Goal: Information Seeking & Learning: Learn about a topic

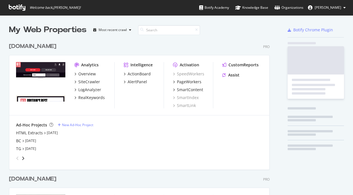
scroll to position [428, 265]
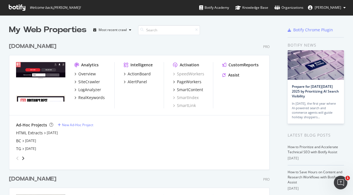
click at [103, 49] on div "[DOMAIN_NAME] Pro" at bounding box center [139, 46] width 261 height 8
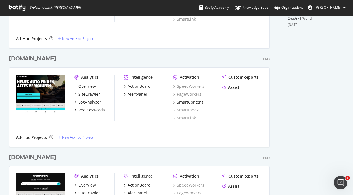
scroll to position [242, 0]
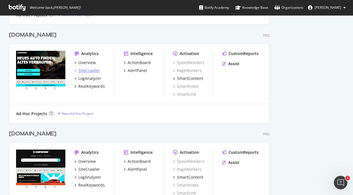
click at [88, 72] on div "SiteCrawler" at bounding box center [89, 71] width 22 height 6
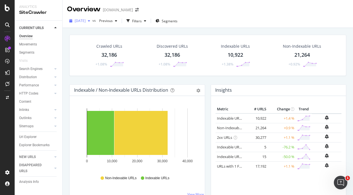
click at [86, 22] on span "[DATE]" at bounding box center [80, 20] width 11 height 5
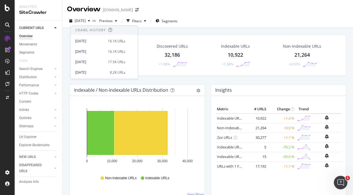
scroll to position [113, 0]
click at [92, 63] on div "[DATE]" at bounding box center [89, 61] width 29 height 5
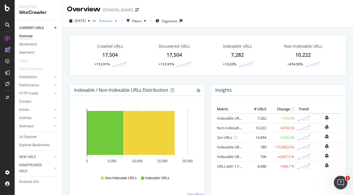
click at [113, 20] on span "Previous" at bounding box center [105, 20] width 16 height 5
click at [86, 19] on span "[DATE]" at bounding box center [80, 20] width 11 height 5
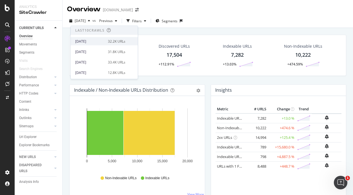
click at [89, 41] on div "[DATE]" at bounding box center [89, 41] width 29 height 5
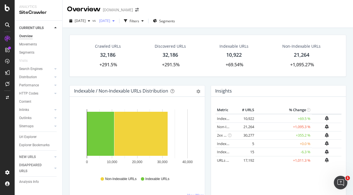
click at [110, 22] on span "[DATE]" at bounding box center [103, 20] width 13 height 5
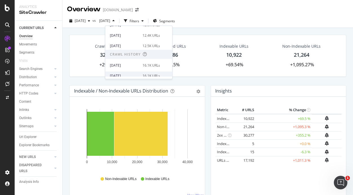
scroll to position [113, 0]
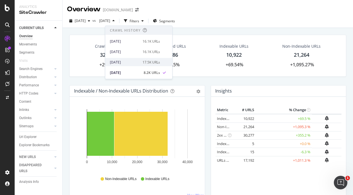
click at [128, 64] on div "[DATE]" at bounding box center [124, 61] width 29 height 5
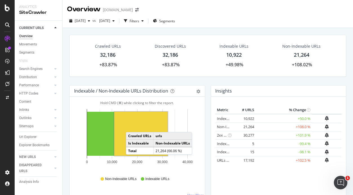
click at [132, 126] on rect "A chart." at bounding box center [140, 134] width 53 height 44
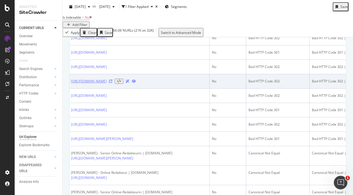
scroll to position [0, 0]
click at [107, 84] on link "[URL][DOMAIN_NAME]" at bounding box center [90, 81] width 36 height 5
drag, startPoint x: 174, startPoint y: 106, endPoint x: 72, endPoint y: 108, distance: 102.3
click at [72, 84] on div "[URL][DOMAIN_NAME]" at bounding box center [140, 81] width 136 height 5
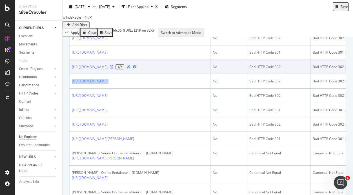
copy div "[URL][DOMAIN_NAME]"
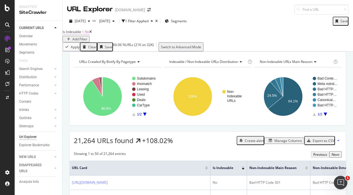
click at [89, 34] on span "No" at bounding box center [87, 31] width 5 height 5
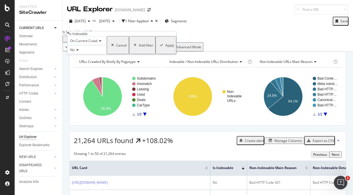
click at [78, 52] on icon at bounding box center [77, 49] width 4 height 3
click at [75, 59] on span "Yes" at bounding box center [72, 57] width 6 height 5
click at [130, 54] on div "Add filter Apply" at bounding box center [152, 45] width 47 height 18
click at [165, 48] on div "Apply" at bounding box center [169, 45] width 9 height 5
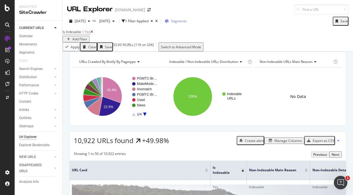
click at [187, 22] on span "Segments" at bounding box center [179, 21] width 16 height 5
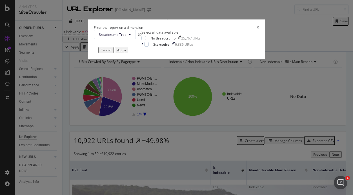
click at [257, 29] on icon "times" at bounding box center [258, 27] width 3 height 3
